Goal: Task Accomplishment & Management: Manage account settings

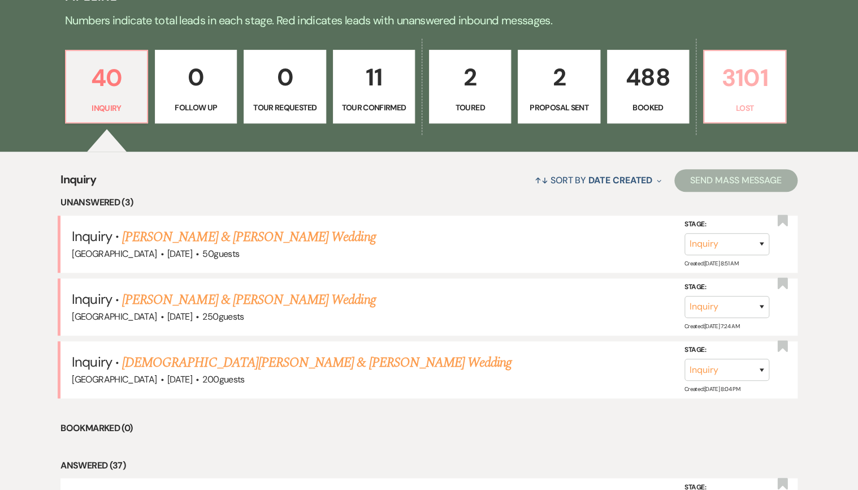
click at [758, 107] on p "Lost" at bounding box center [744, 108] width 67 height 12
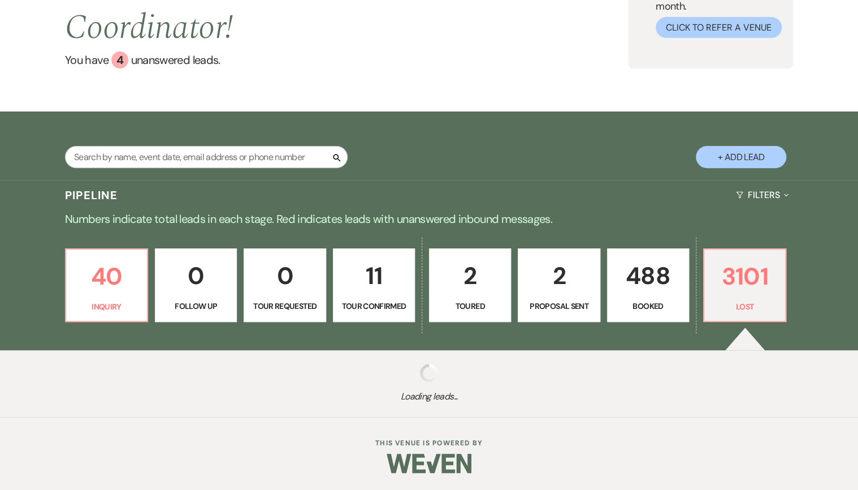
scroll to position [119, 0]
select select "8"
select select "10"
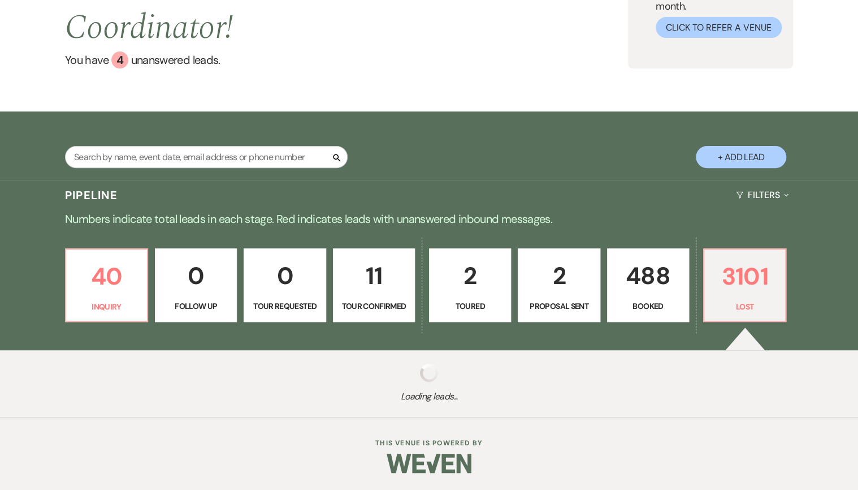
select select "8"
select select "5"
select select "8"
select select "5"
select select "8"
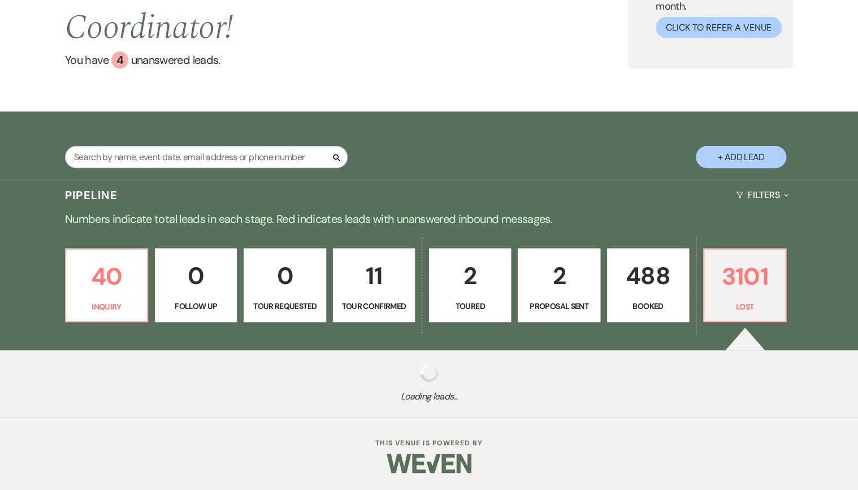
select select "5"
select select "8"
select select "5"
select select "8"
select select "5"
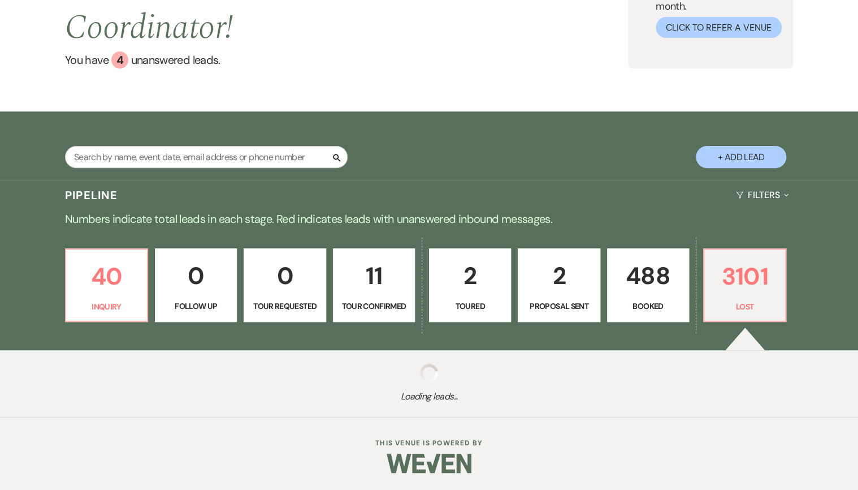
select select "8"
select select "5"
select select "8"
select select "5"
select select "8"
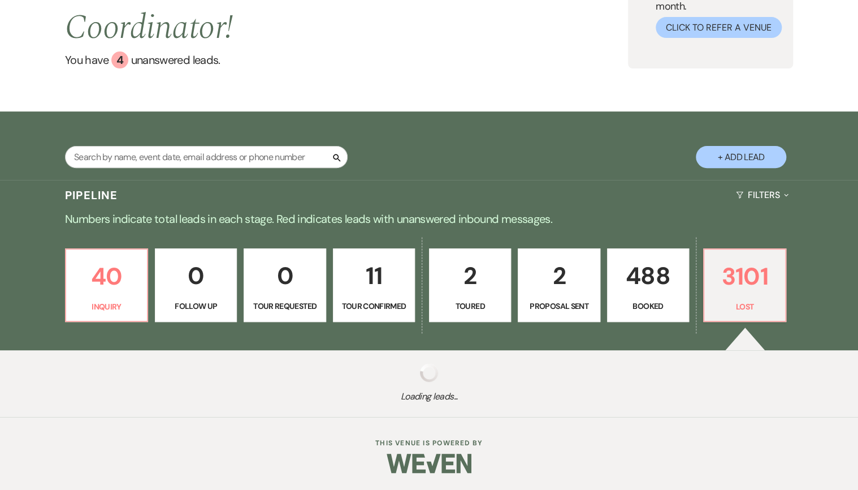
select select "5"
select select "8"
select select "5"
select select "8"
select select "5"
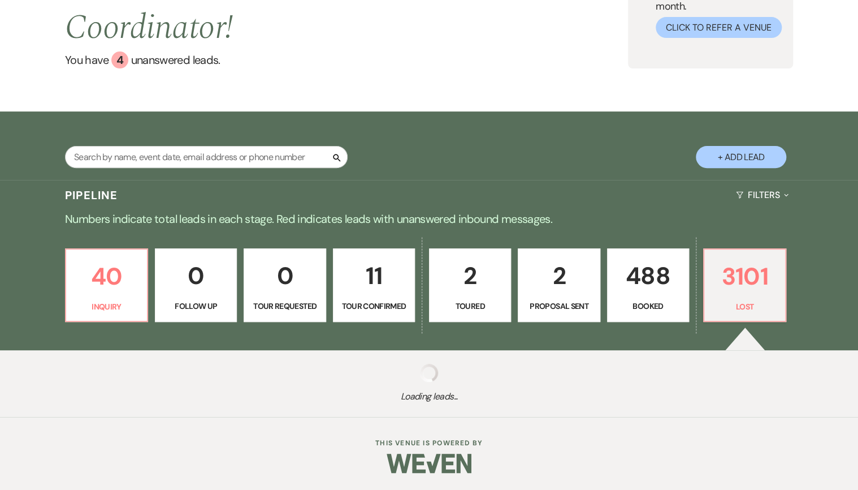
select select "8"
select select "5"
select select "8"
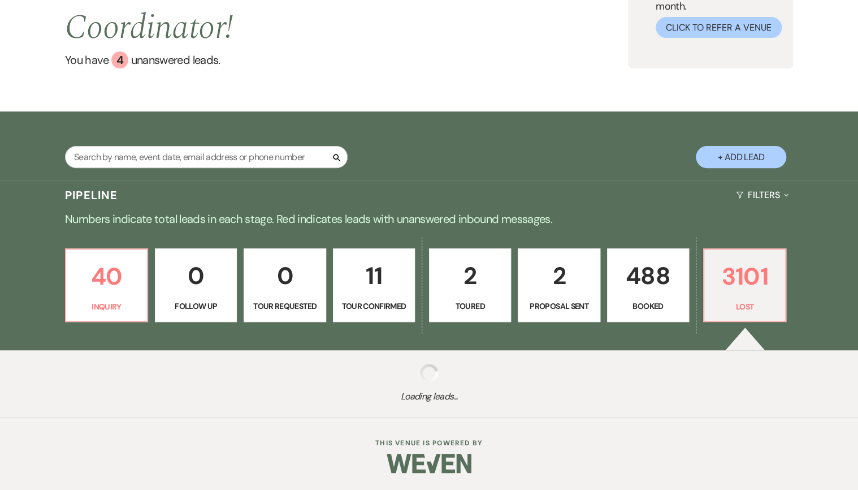
select select "5"
select select "8"
select select "5"
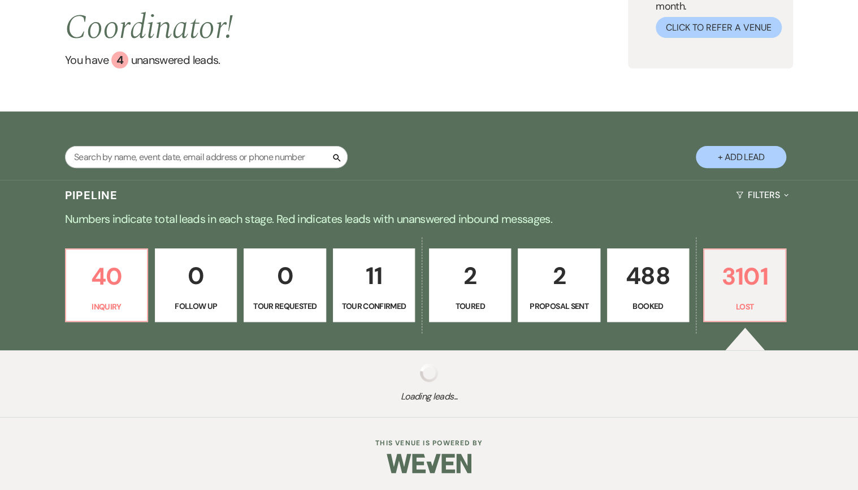
select select "8"
select select "5"
select select "8"
select select "5"
select select "8"
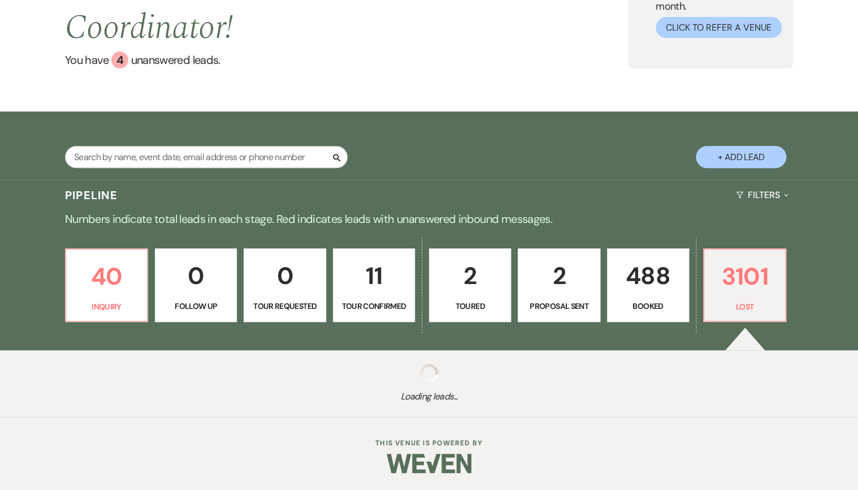
select select "5"
select select "8"
select select "5"
select select "8"
select select "5"
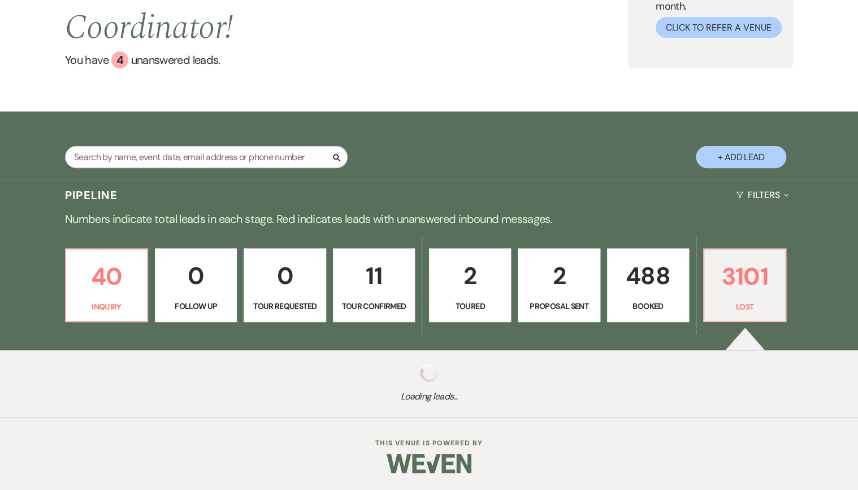
select select "8"
select select "5"
select select "8"
select select "5"
select select "8"
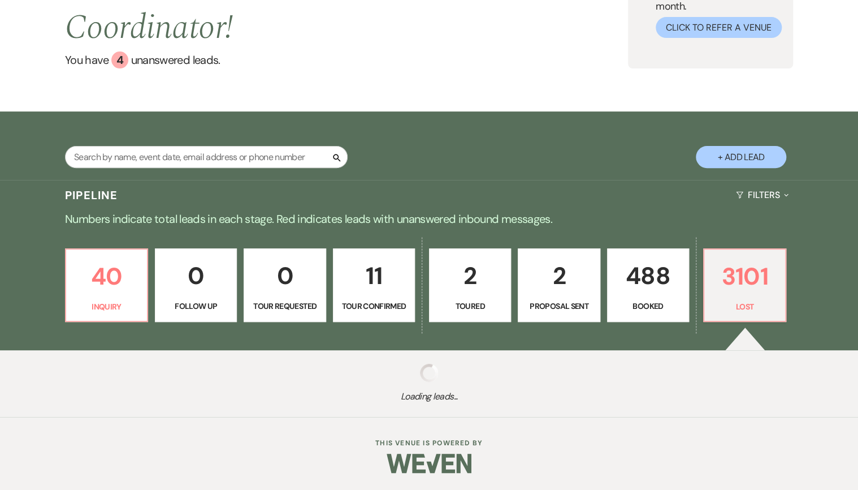
select select "6"
select select "8"
select select "5"
select select "8"
select select "5"
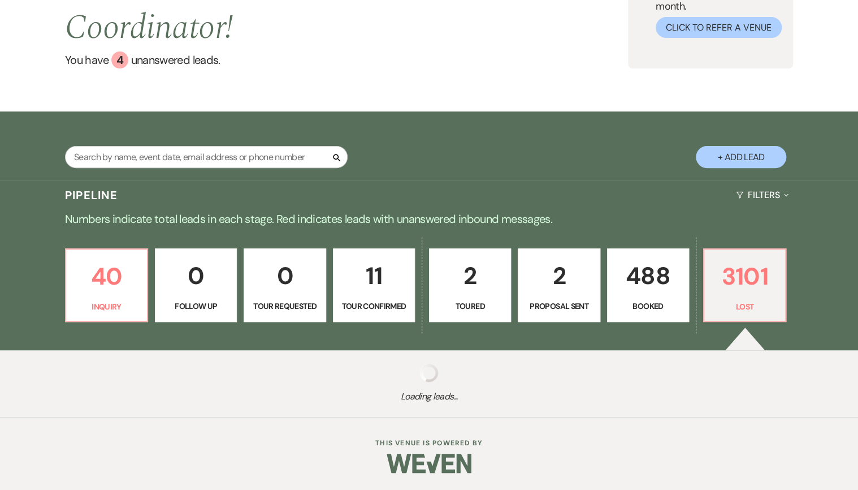
select select "8"
select select "5"
select select "8"
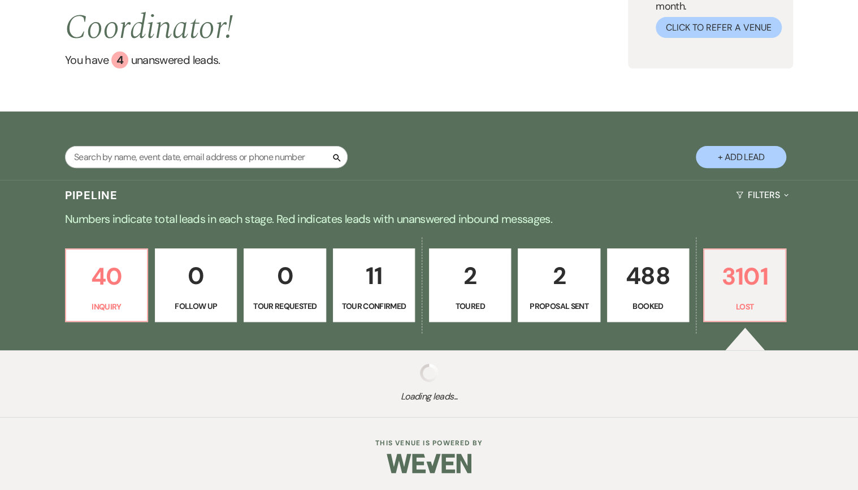
select select "6"
select select "8"
select select "5"
select select "8"
select select "11"
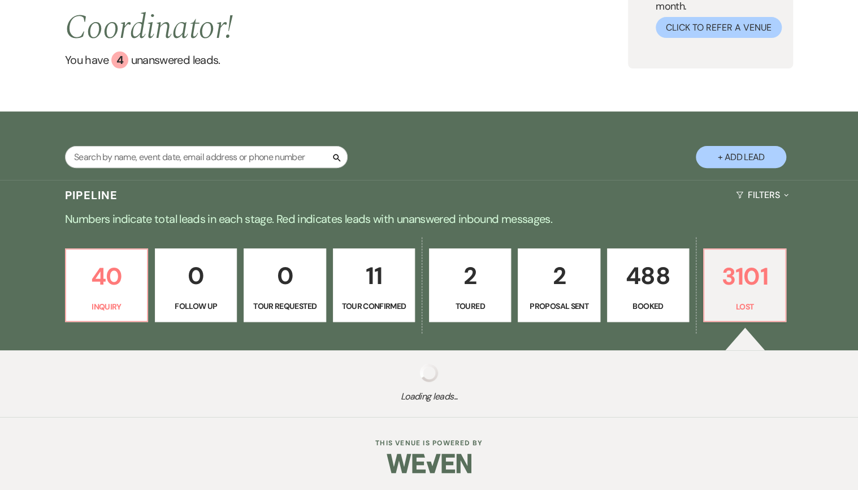
select select "8"
select select "5"
select select "8"
select select "5"
select select "8"
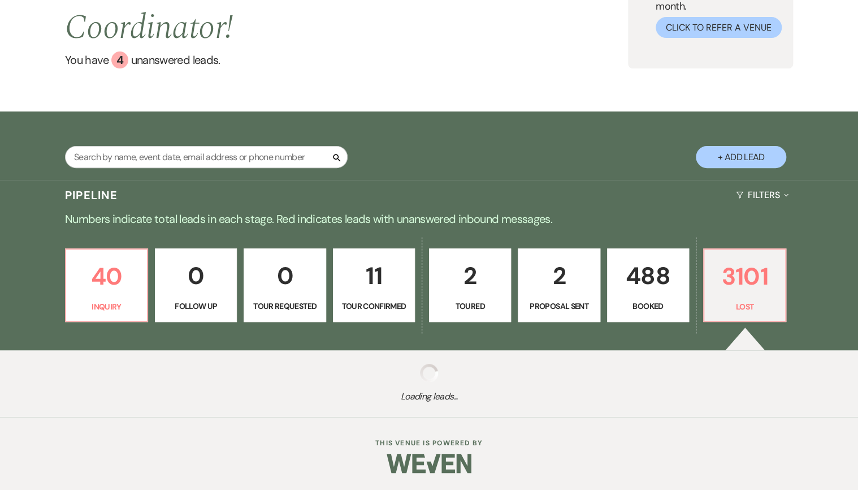
select select "5"
select select "8"
select select "5"
select select "8"
select select "5"
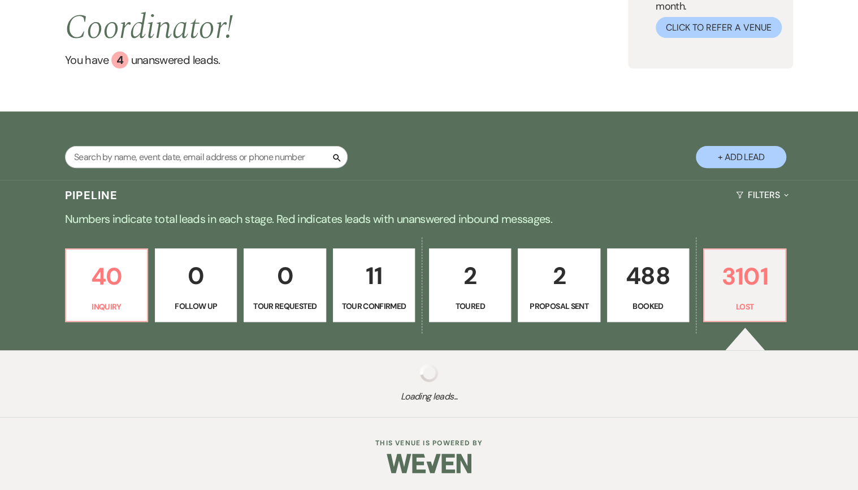
select select "8"
select select "5"
select select "8"
select select "5"
select select "8"
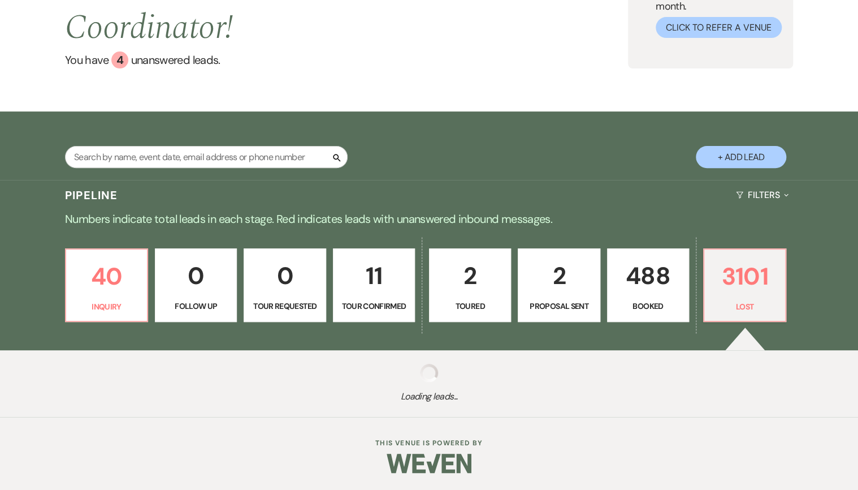
select select "5"
select select "8"
select select "5"
select select "8"
select select "5"
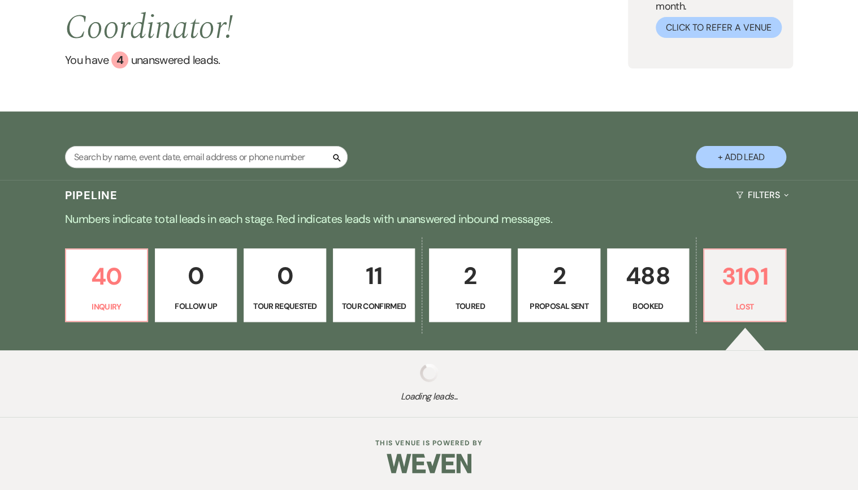
select select "8"
select select "5"
select select "8"
select select "5"
select select "8"
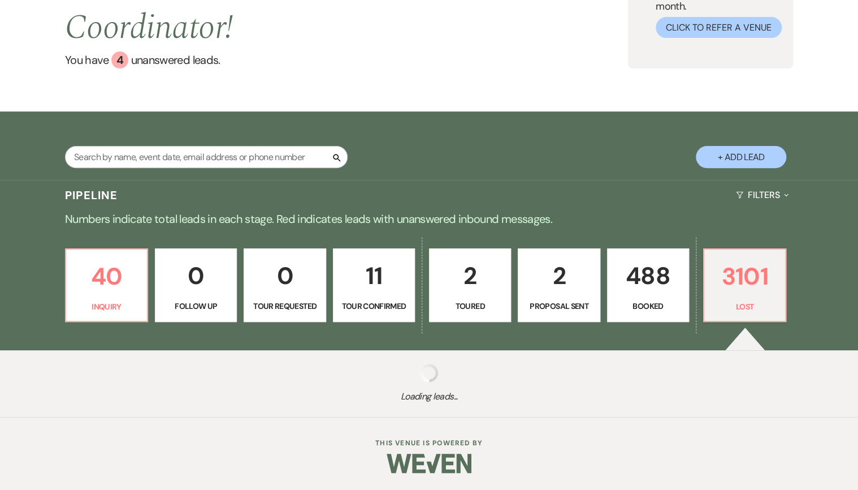
select select "5"
select select "8"
select select "5"
select select "8"
select select "5"
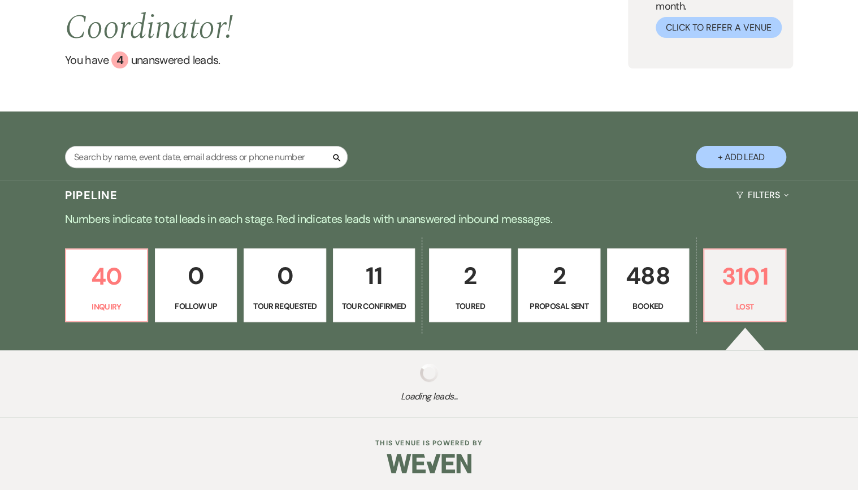
select select "8"
select select "5"
select select "8"
select select "5"
select select "8"
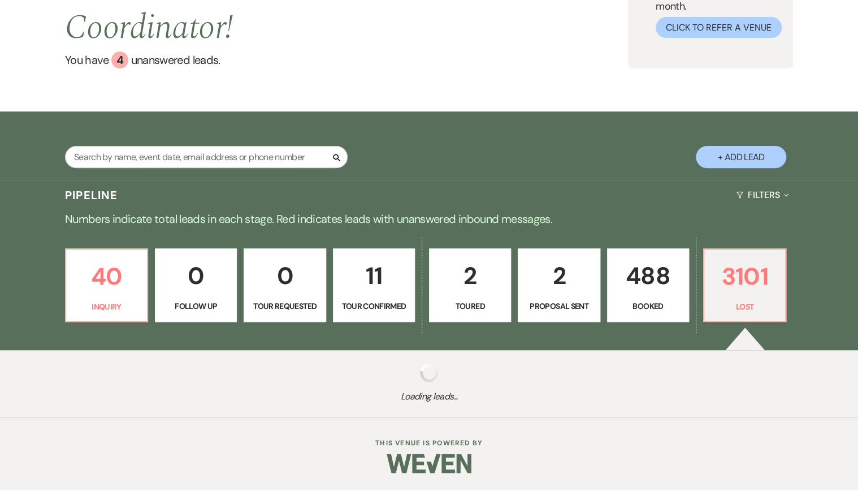
select select "5"
select select "8"
select select "5"
select select "8"
select select "5"
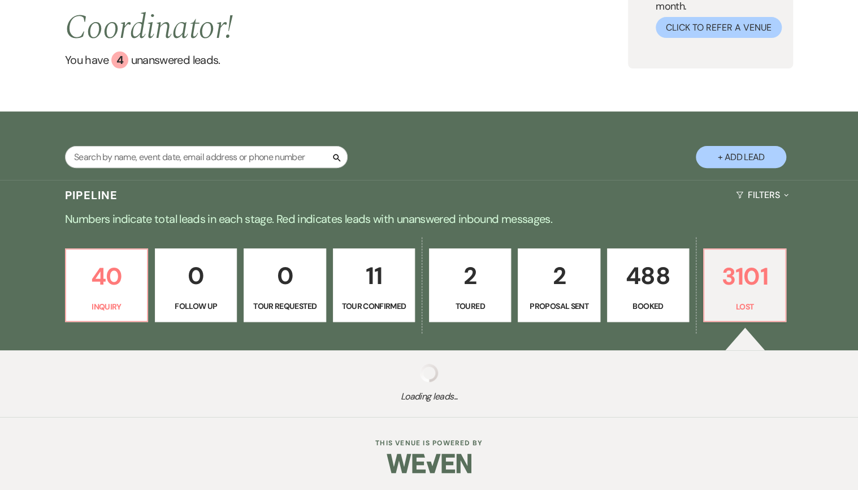
select select "8"
select select "5"
select select "8"
select select "5"
select select "8"
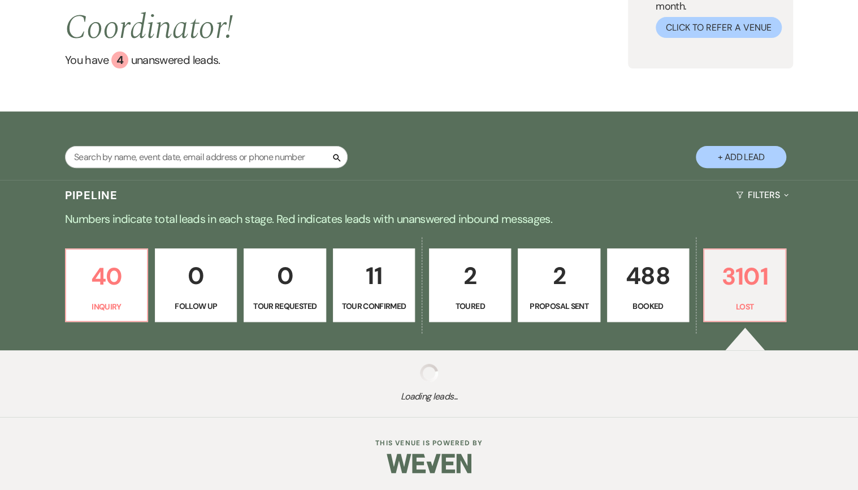
select select "5"
select select "8"
select select "5"
select select "8"
select select "5"
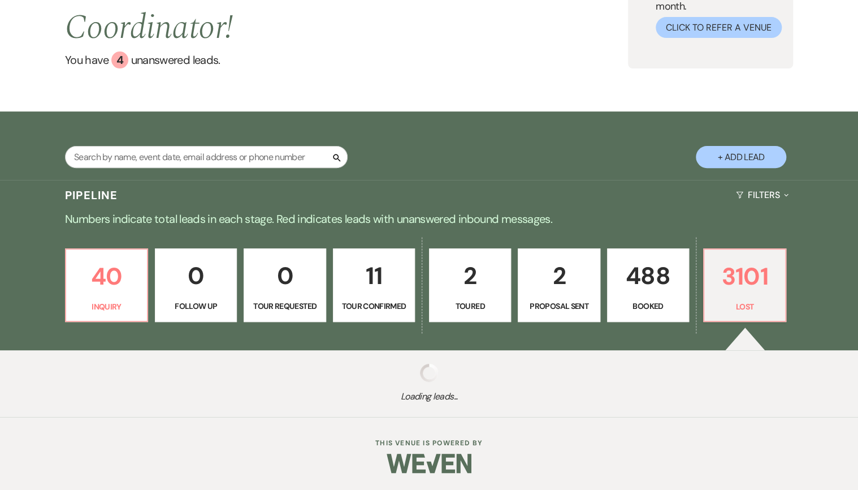
select select "8"
select select "5"
select select "8"
select select "5"
select select "8"
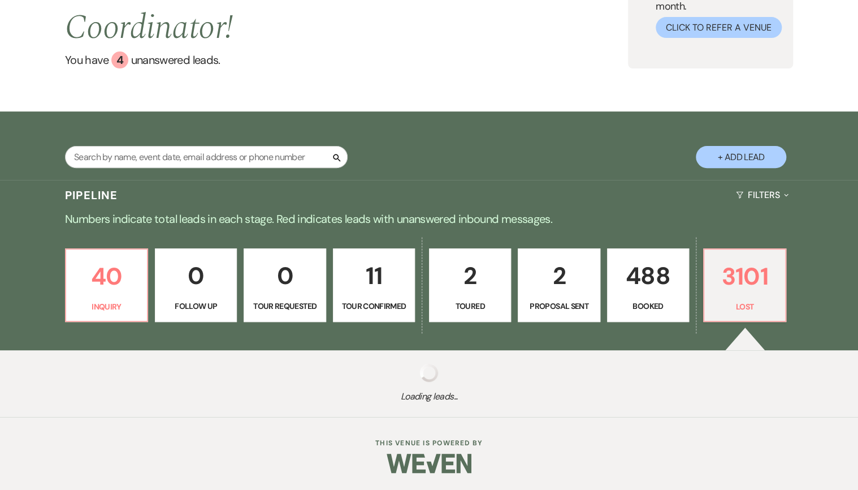
select select "6"
select select "8"
select select "5"
select select "8"
select select "5"
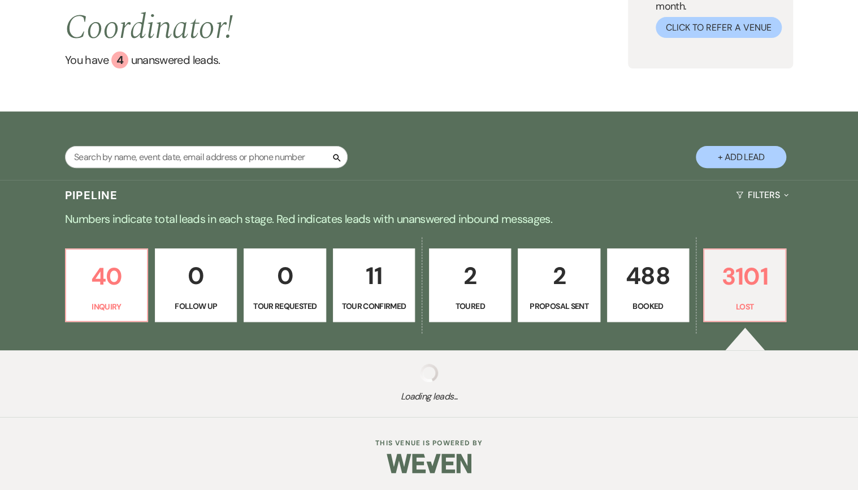
select select "8"
select select "5"
select select "8"
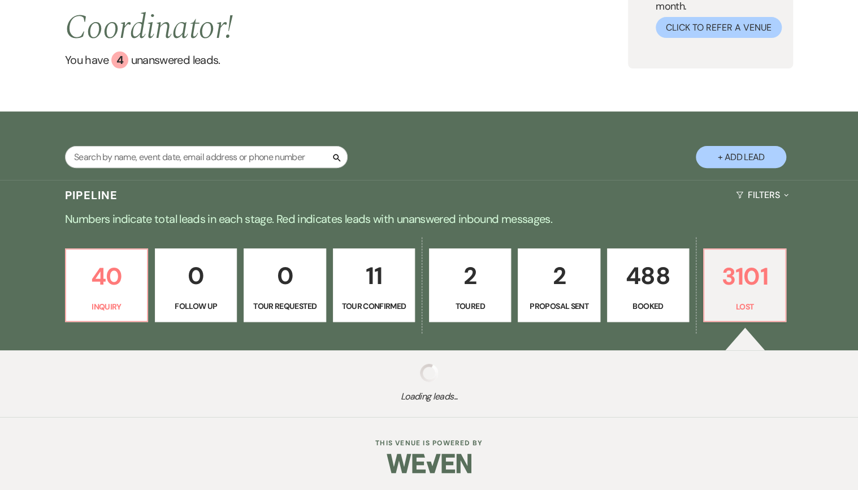
select select "5"
select select "8"
select select "5"
select select "8"
select select "5"
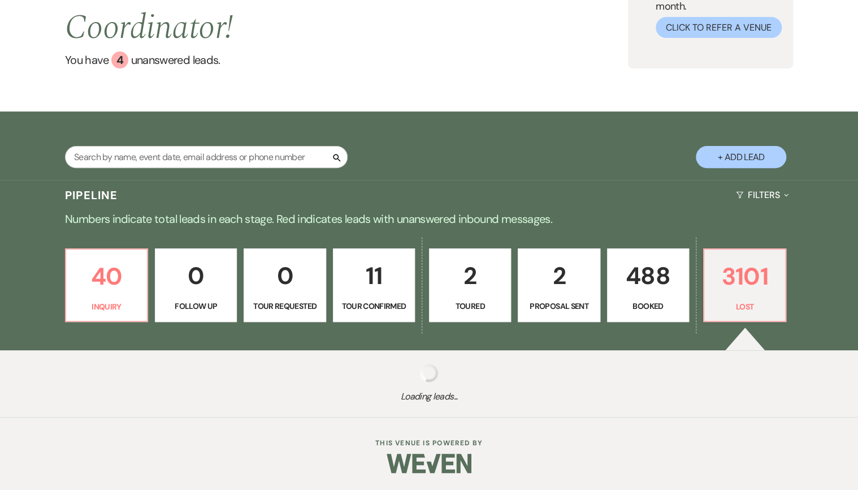
select select "8"
select select "5"
select select "8"
select select "5"
select select "8"
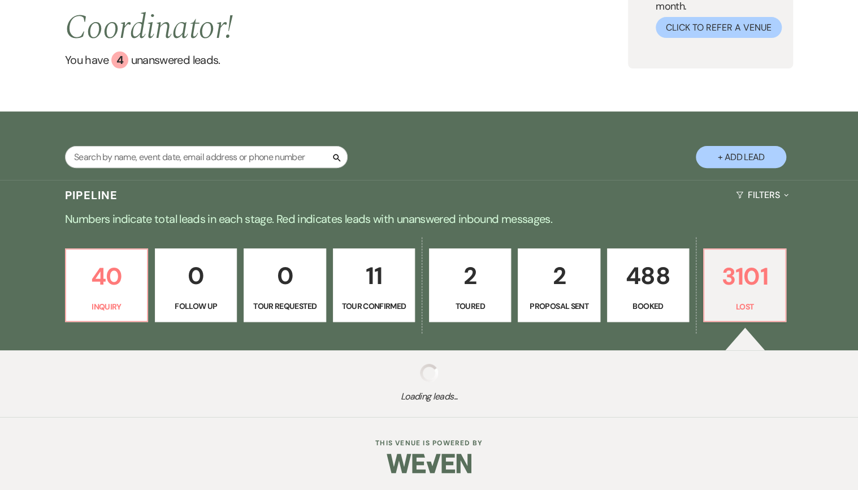
select select "5"
select select "8"
select select "5"
select select "8"
select select "5"
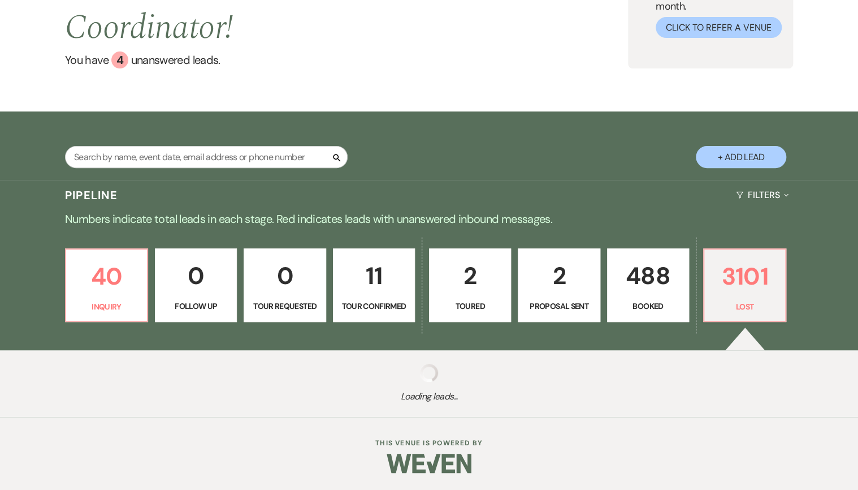
select select "8"
select select "5"
select select "8"
select select "5"
select select "8"
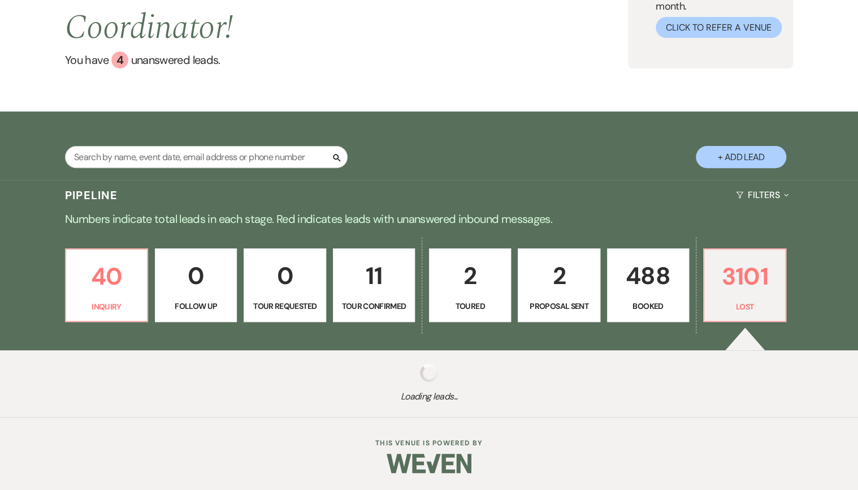
select select "5"
select select "8"
select select "5"
select select "8"
select select "5"
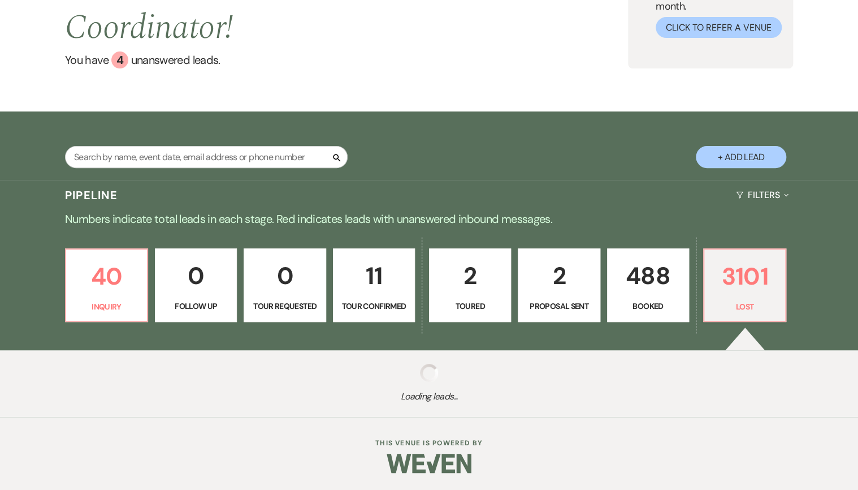
select select "8"
select select "5"
select select "8"
select select "5"
select select "8"
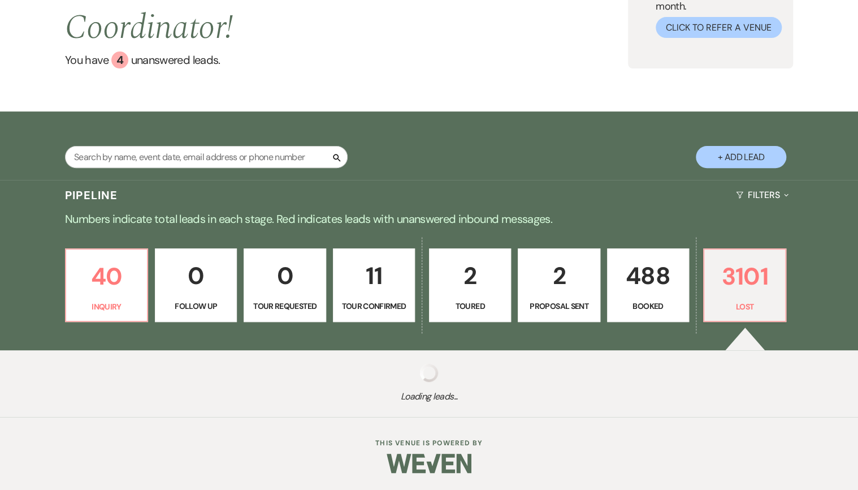
select select "6"
select select "8"
select select "5"
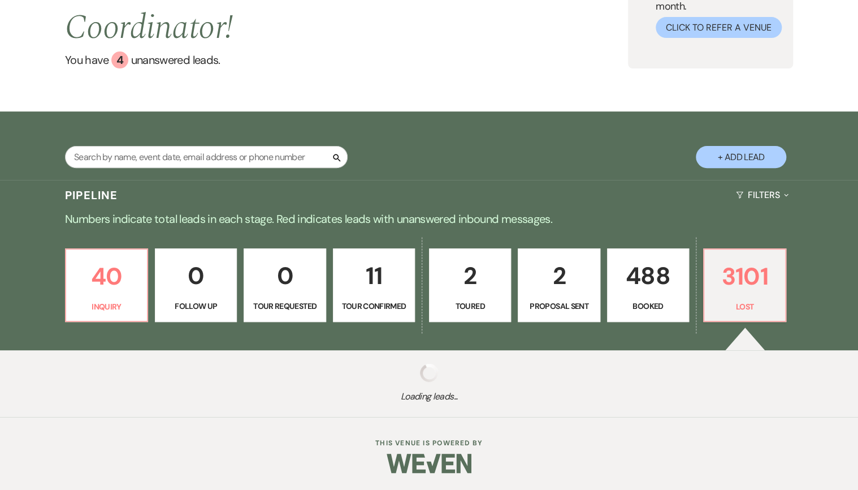
select select "8"
select select "5"
select select "8"
select select "5"
select select "8"
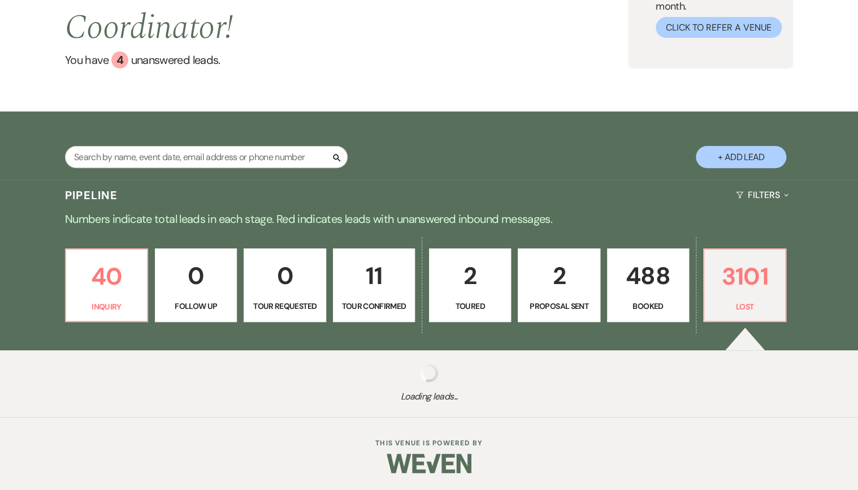
select select "8"
select select "5"
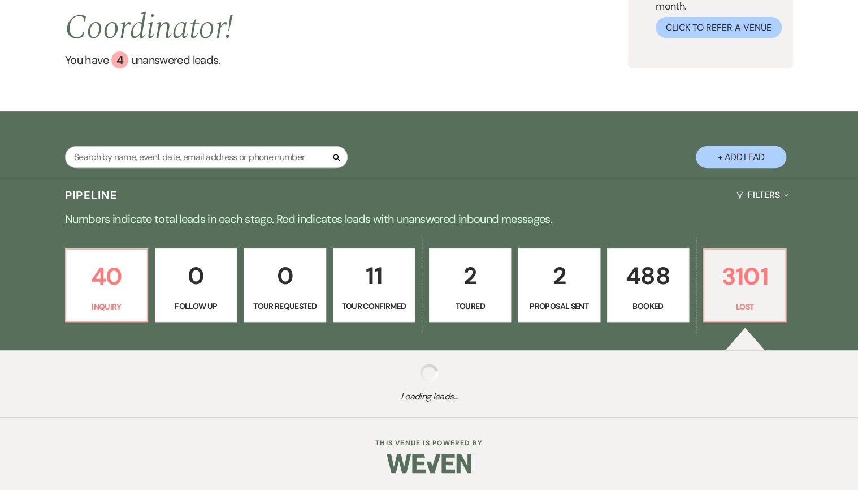
select select "8"
select select "5"
select select "8"
select select "5"
select select "8"
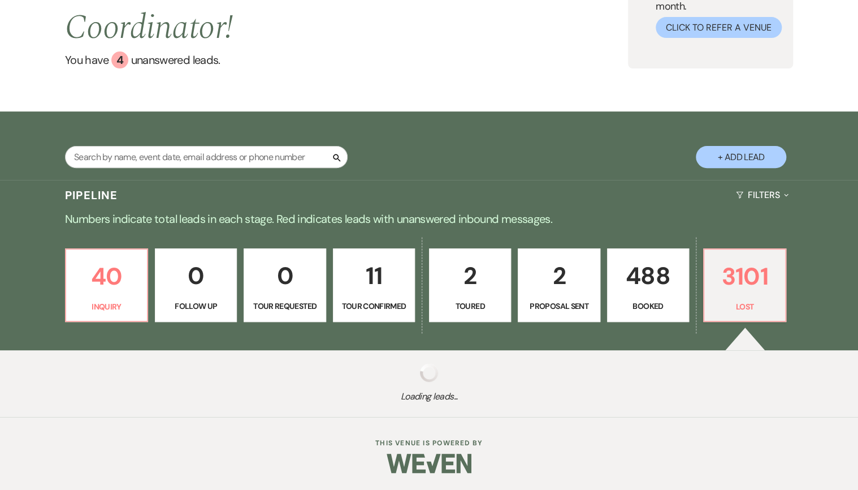
select select "5"
select select "8"
select select "5"
select select "8"
select select "5"
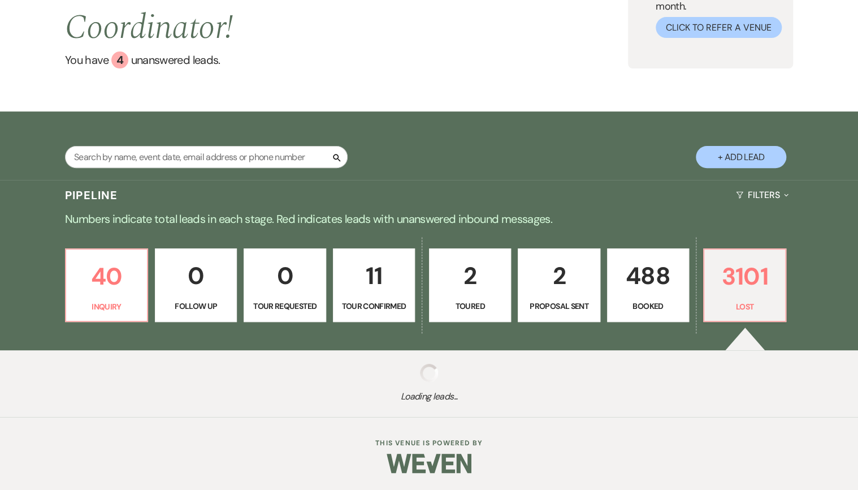
select select "8"
select select "5"
select select "8"
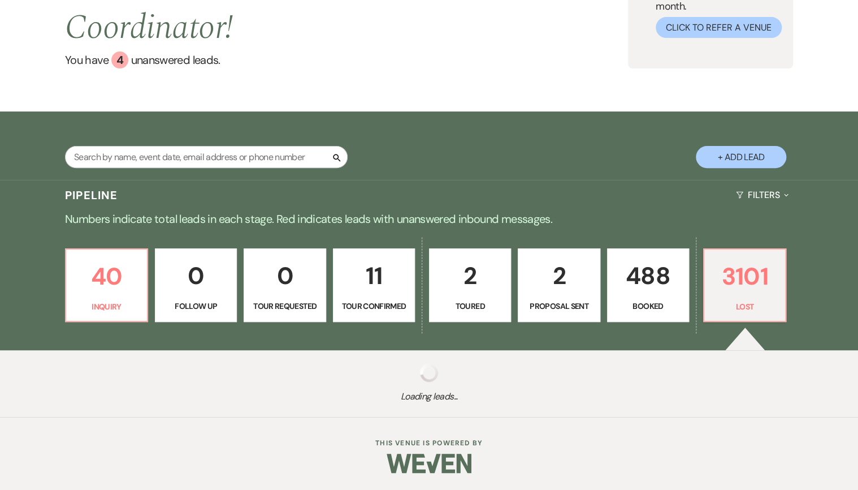
select select "5"
select select "8"
select select "5"
select select "8"
select select "5"
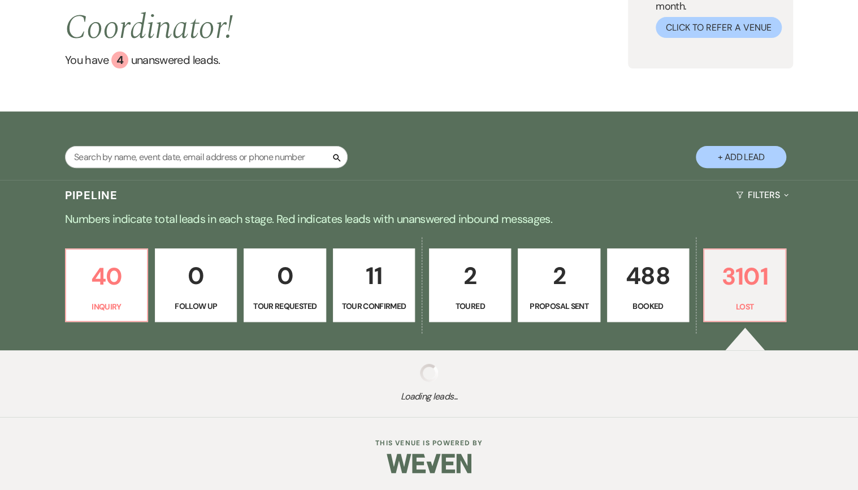
select select "8"
select select "5"
select select "8"
select select "5"
select select "8"
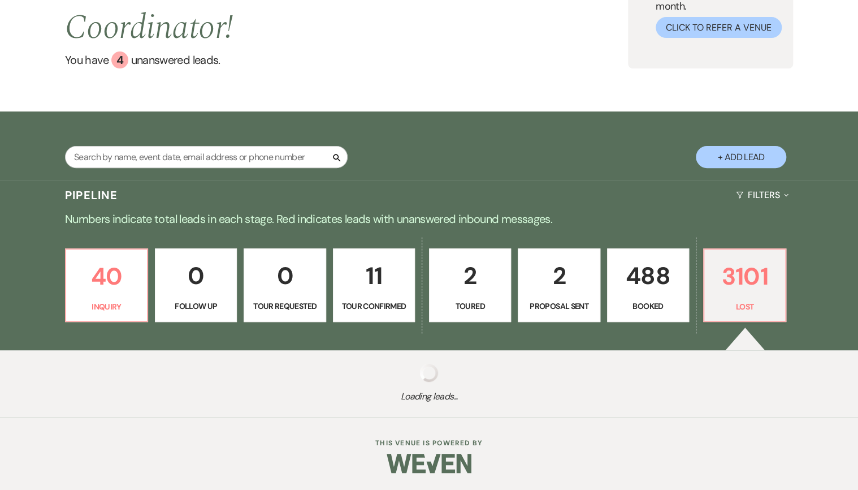
select select "5"
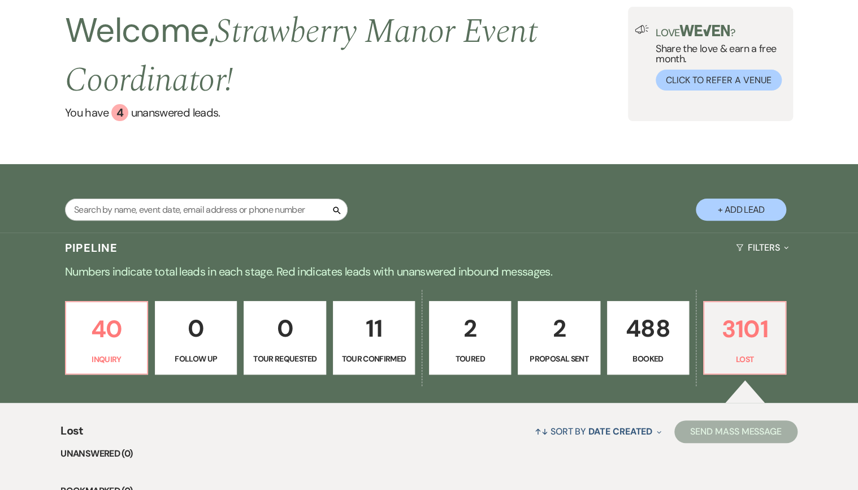
scroll to position [317, 0]
